Goal: Task Accomplishment & Management: Complete application form

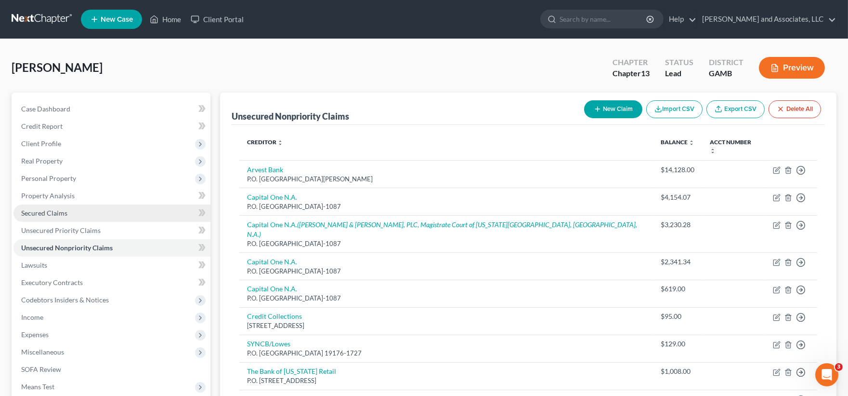
click at [45, 211] on span "Secured Claims" at bounding box center [44, 213] width 46 height 8
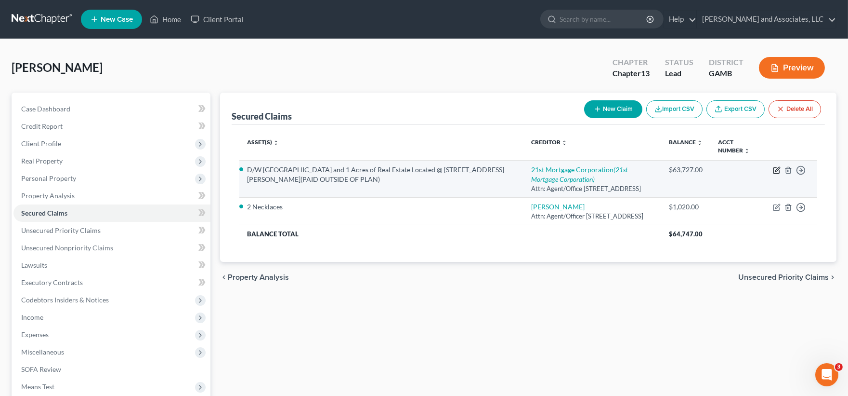
click at [776, 170] on icon "button" at bounding box center [778, 169] width 4 height 4
select select "44"
select select "1"
select select "0"
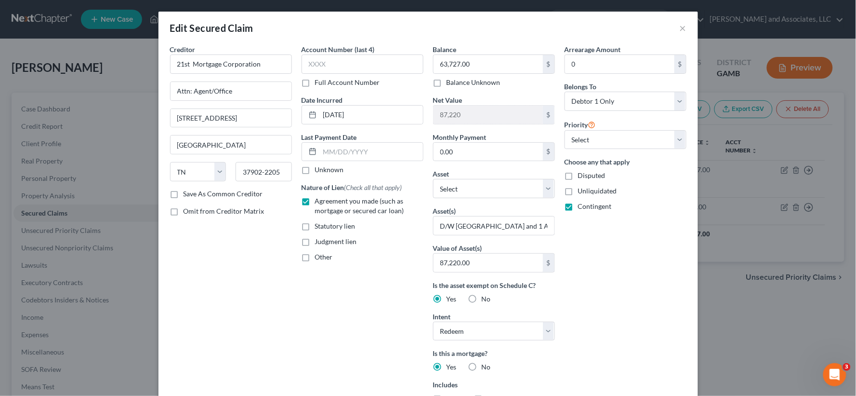
scroll to position [220, 0]
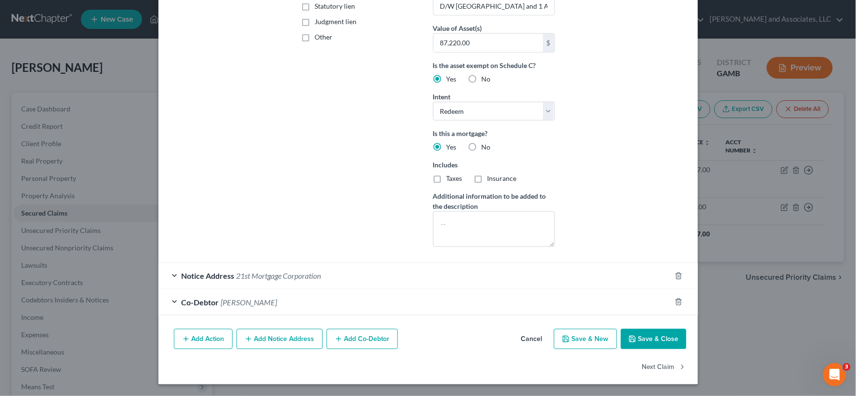
click at [271, 276] on span "21st Mortgage Corporation" at bounding box center [279, 275] width 85 height 9
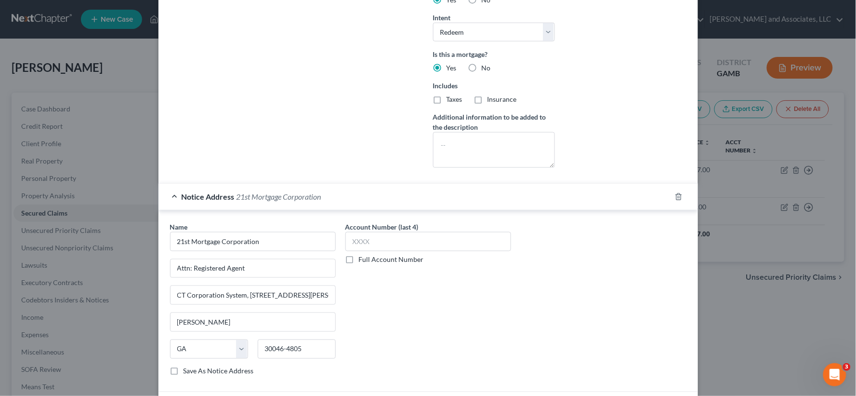
scroll to position [402, 0]
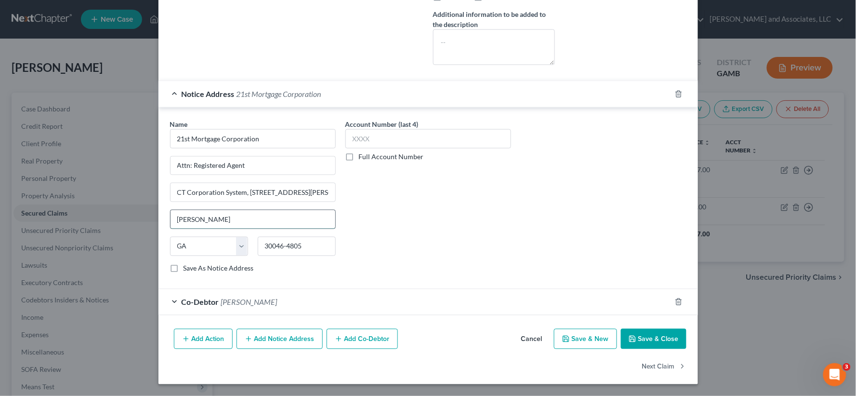
click at [219, 219] on input "[PERSON_NAME]" at bounding box center [253, 219] width 165 height 18
type input "[GEOGRAPHIC_DATA]"
click at [663, 339] on button "Save & Close" at bounding box center [654, 339] width 66 height 20
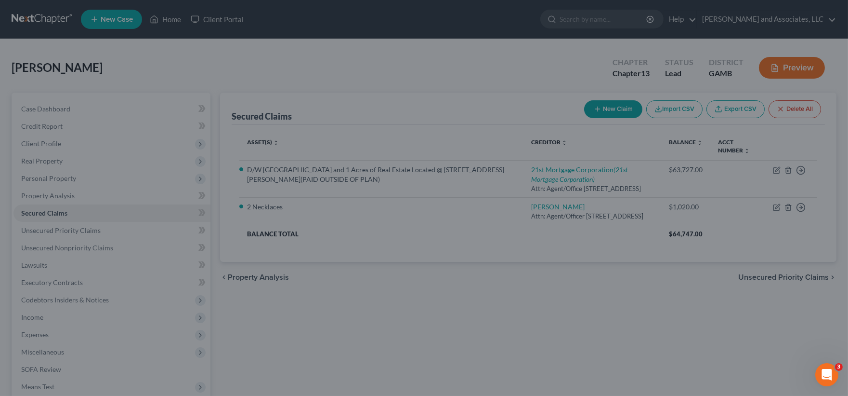
scroll to position [0, 0]
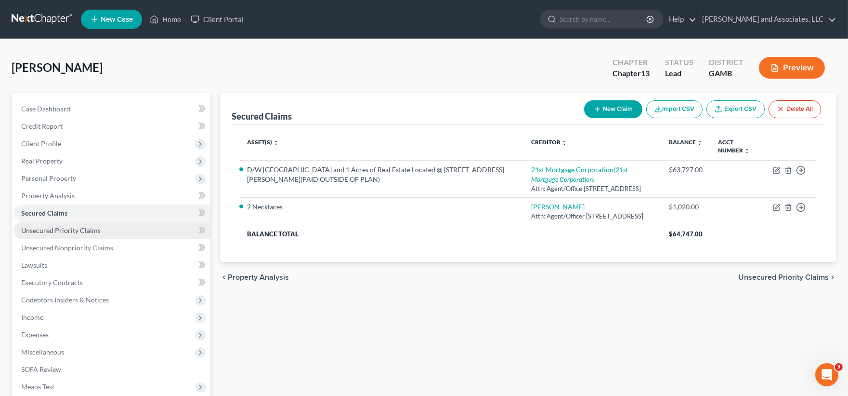
click at [47, 230] on span "Unsecured Priority Claims" at bounding box center [60, 230] width 79 height 8
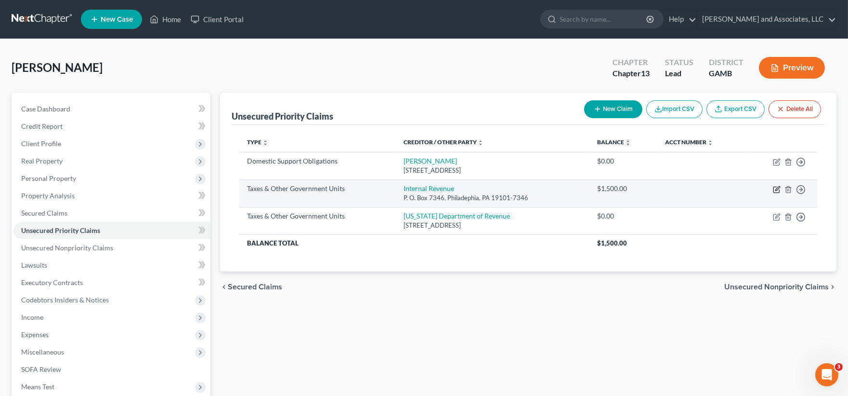
click at [777, 190] on icon "button" at bounding box center [778, 188] width 4 height 4
select select "0"
select select "39"
select select "0"
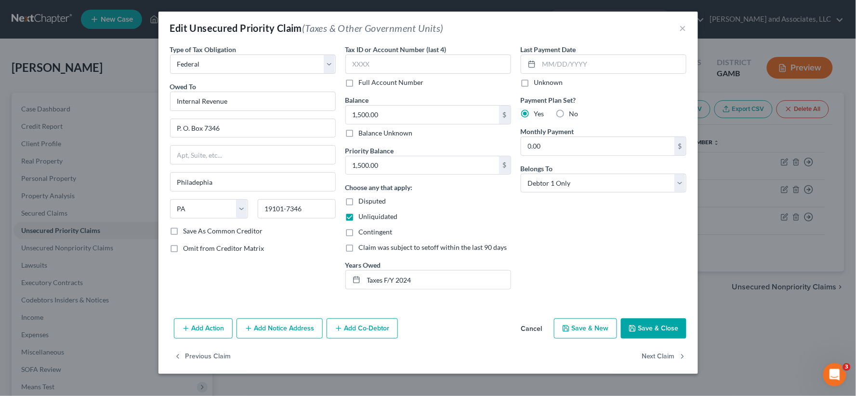
drag, startPoint x: 652, startPoint y: 330, endPoint x: 657, endPoint y: 325, distance: 6.8
click at [653, 330] on button "Save & Close" at bounding box center [654, 328] width 66 height 20
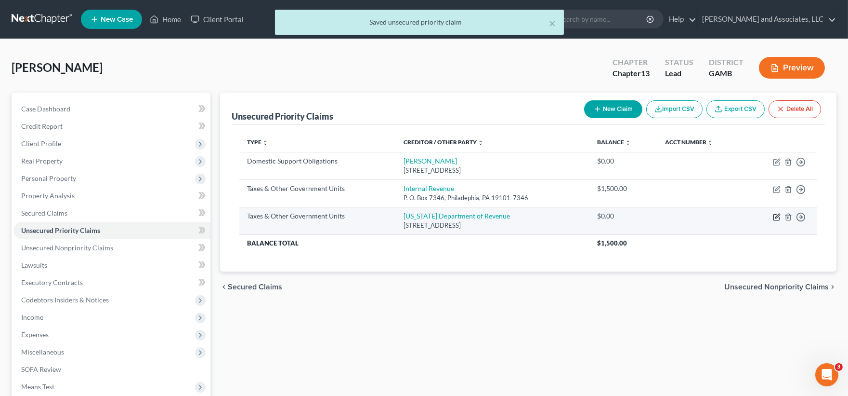
click at [778, 216] on icon "button" at bounding box center [777, 217] width 8 height 8
select select "2"
select select "10"
select select "0"
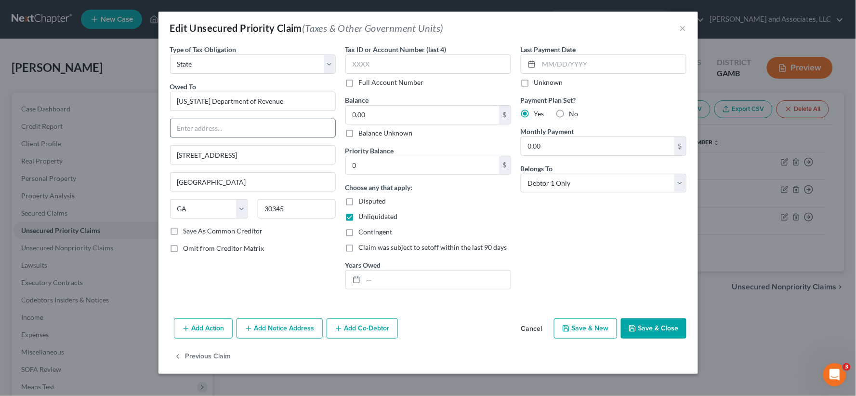
click at [184, 131] on input "text" at bounding box center [253, 128] width 165 height 18
type input "Attn: Bankruptcy"
click at [365, 164] on input "0" at bounding box center [422, 165] width 153 height 18
type input "0.00"
click at [184, 232] on label "Save As Common Creditor" at bounding box center [223, 231] width 79 height 10
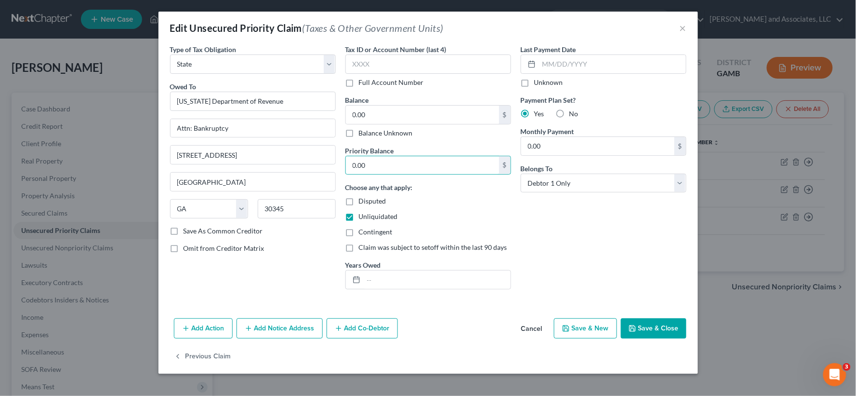
click at [187, 232] on input "Save As Common Creditor" at bounding box center [190, 229] width 6 height 6
click at [670, 333] on button "Save & Close" at bounding box center [654, 328] width 66 height 20
checkbox input "false"
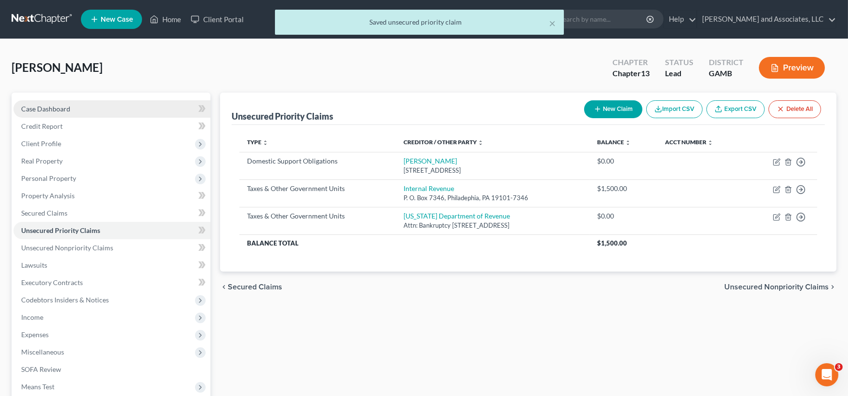
click at [37, 108] on span "Case Dashboard" at bounding box center [45, 109] width 49 height 8
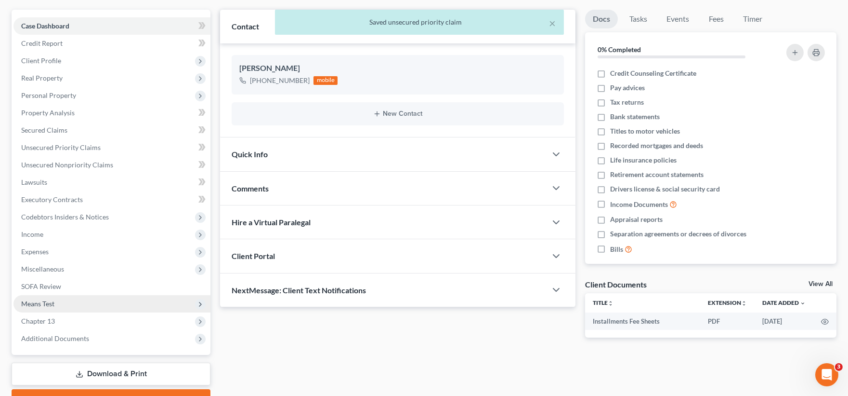
scroll to position [132, 0]
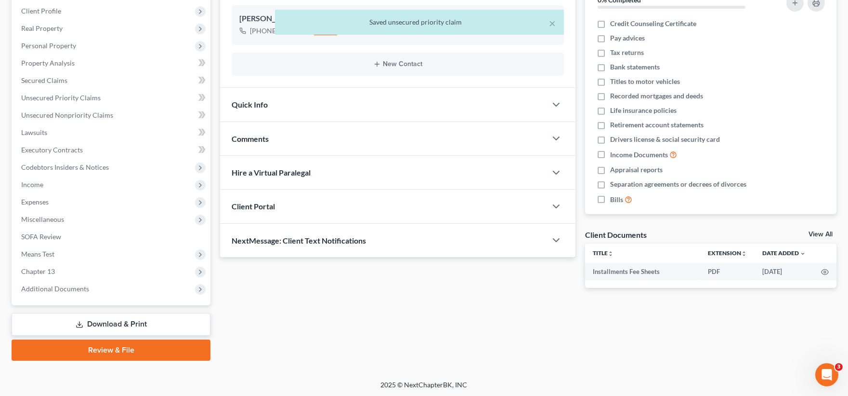
click at [125, 325] on link "Download & Print" at bounding box center [111, 324] width 199 height 23
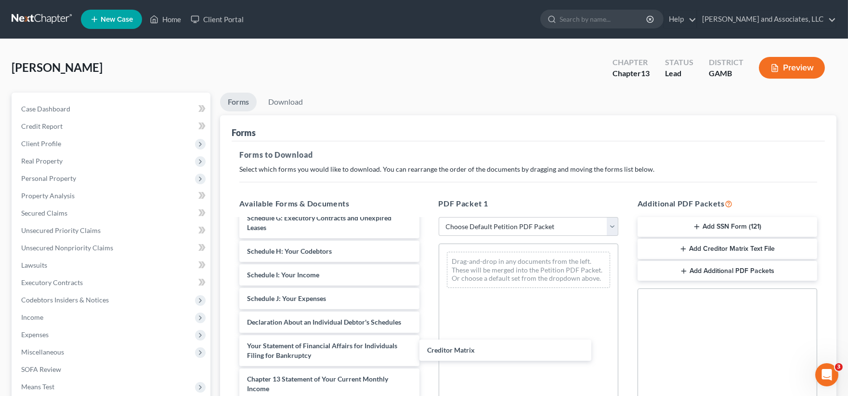
scroll to position [206, 0]
drag, startPoint x: 286, startPoint y: 379, endPoint x: 503, endPoint y: 256, distance: 249.4
click at [427, 256] on div "Creditor Matrix Installments Fee Sheets Voluntary Petition for Individuals Fili…" at bounding box center [329, 251] width 195 height 457
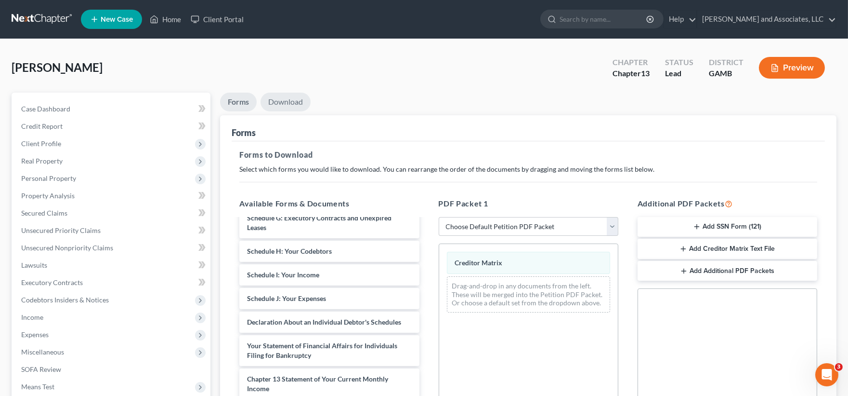
click at [291, 99] on link "Download" at bounding box center [286, 102] width 50 height 19
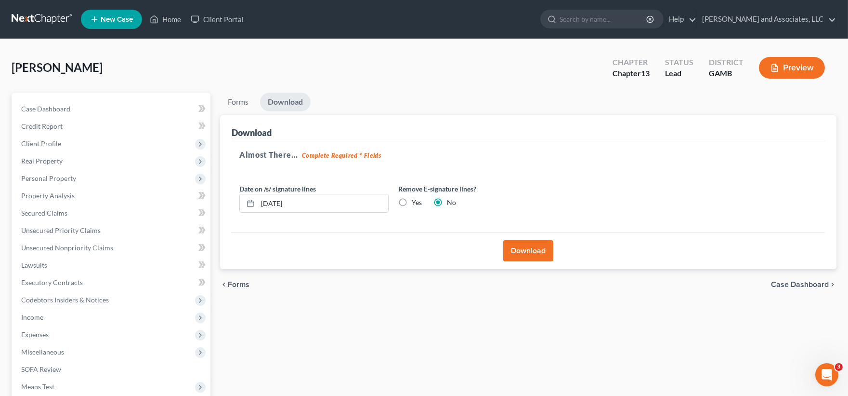
click at [526, 257] on button "Download" at bounding box center [528, 250] width 50 height 21
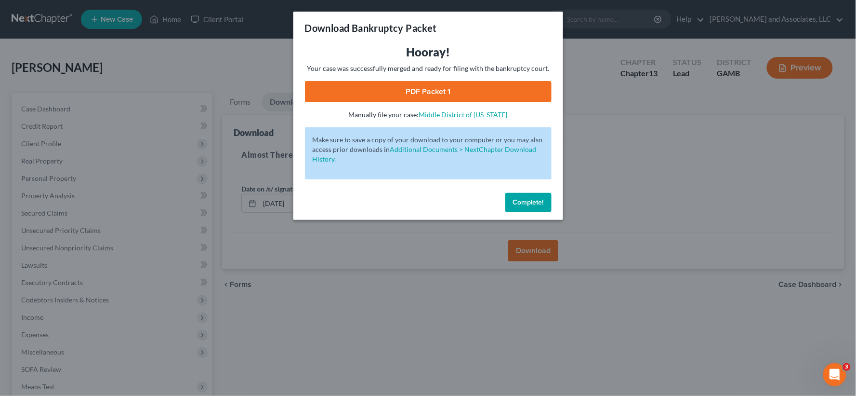
click at [418, 91] on link "PDF Packet 1" at bounding box center [428, 91] width 247 height 21
click at [522, 201] on span "Complete!" at bounding box center [528, 202] width 31 height 8
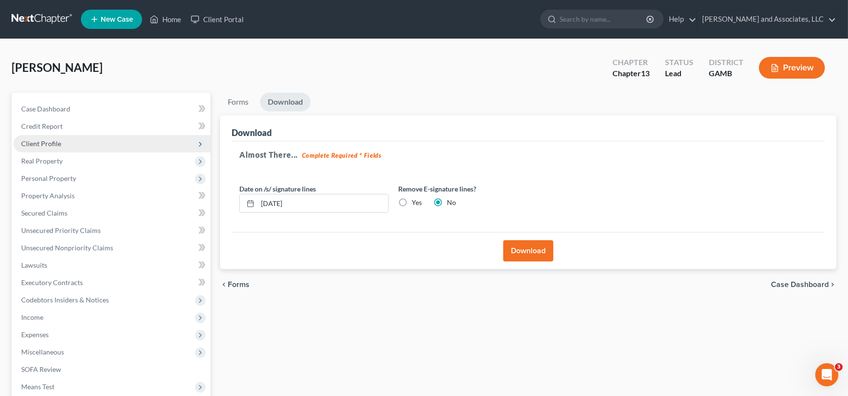
drag, startPoint x: 50, startPoint y: 139, endPoint x: 52, endPoint y: 150, distance: 11.7
click at [50, 139] on span "Client Profile" at bounding box center [41, 143] width 40 height 8
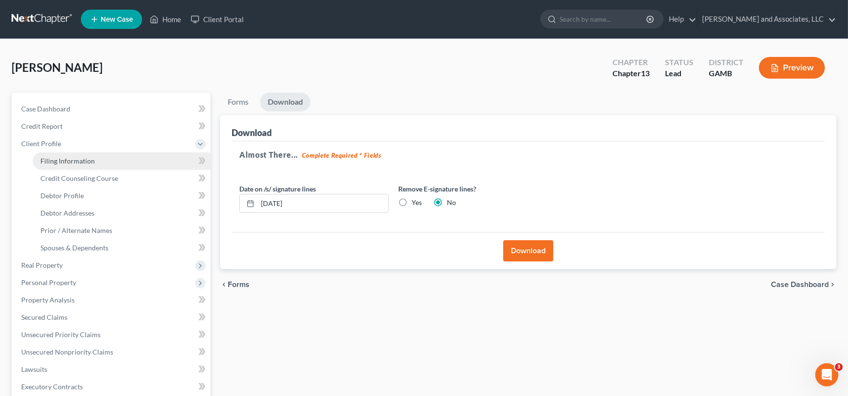
drag, startPoint x: 54, startPoint y: 161, endPoint x: 59, endPoint y: 185, distance: 24.6
click at [54, 161] on span "Filing Information" at bounding box center [67, 161] width 54 height 8
select select "1"
select select "0"
select select "3"
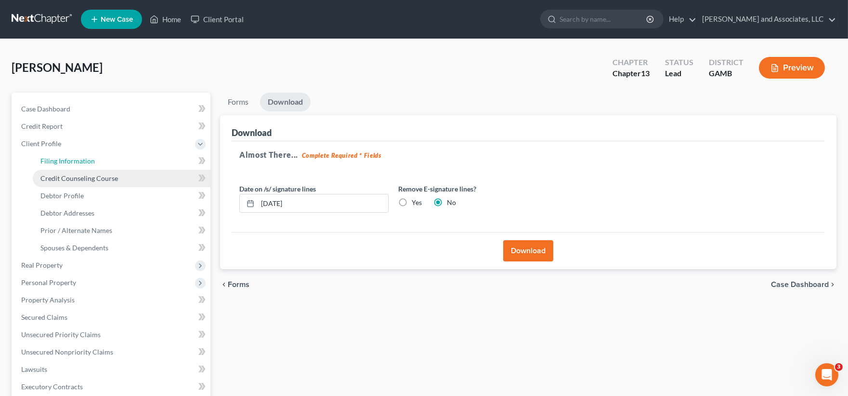
select select "18"
select select "0"
select select "10"
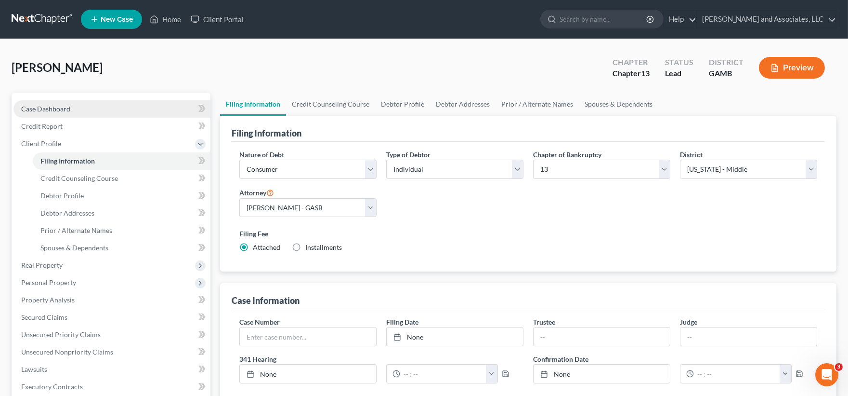
click at [51, 108] on span "Case Dashboard" at bounding box center [45, 109] width 49 height 8
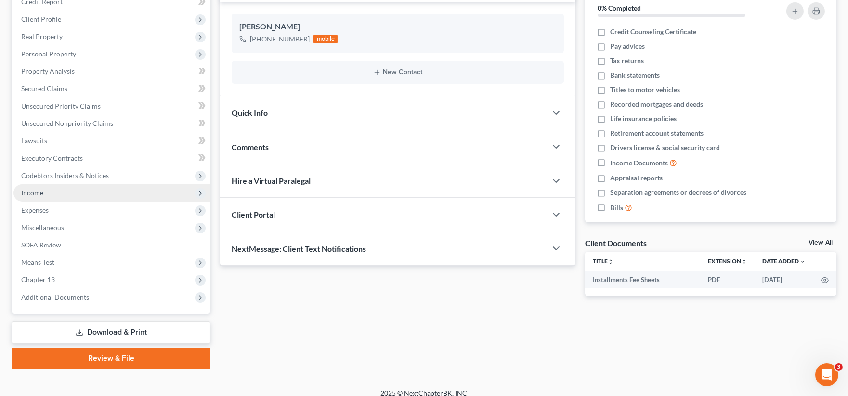
scroll to position [132, 0]
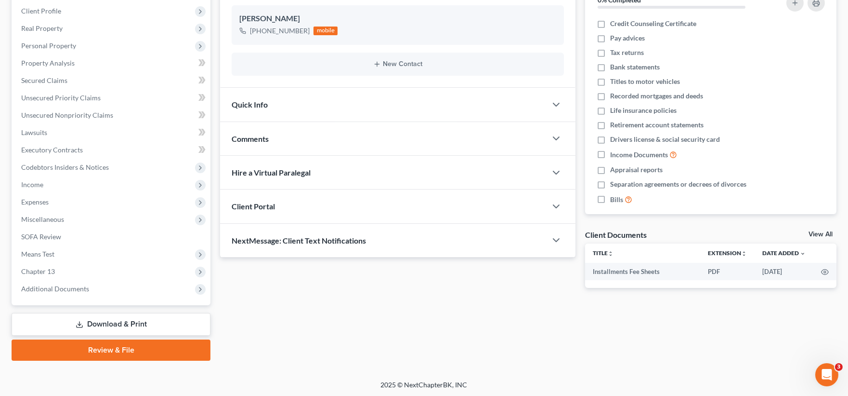
click at [114, 324] on link "Download & Print" at bounding box center [111, 324] width 199 height 23
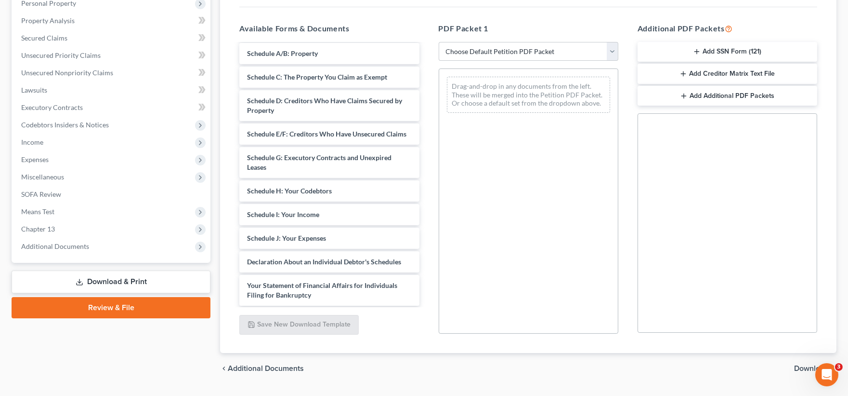
scroll to position [229, 0]
